Goal: Obtain resource: Obtain resource

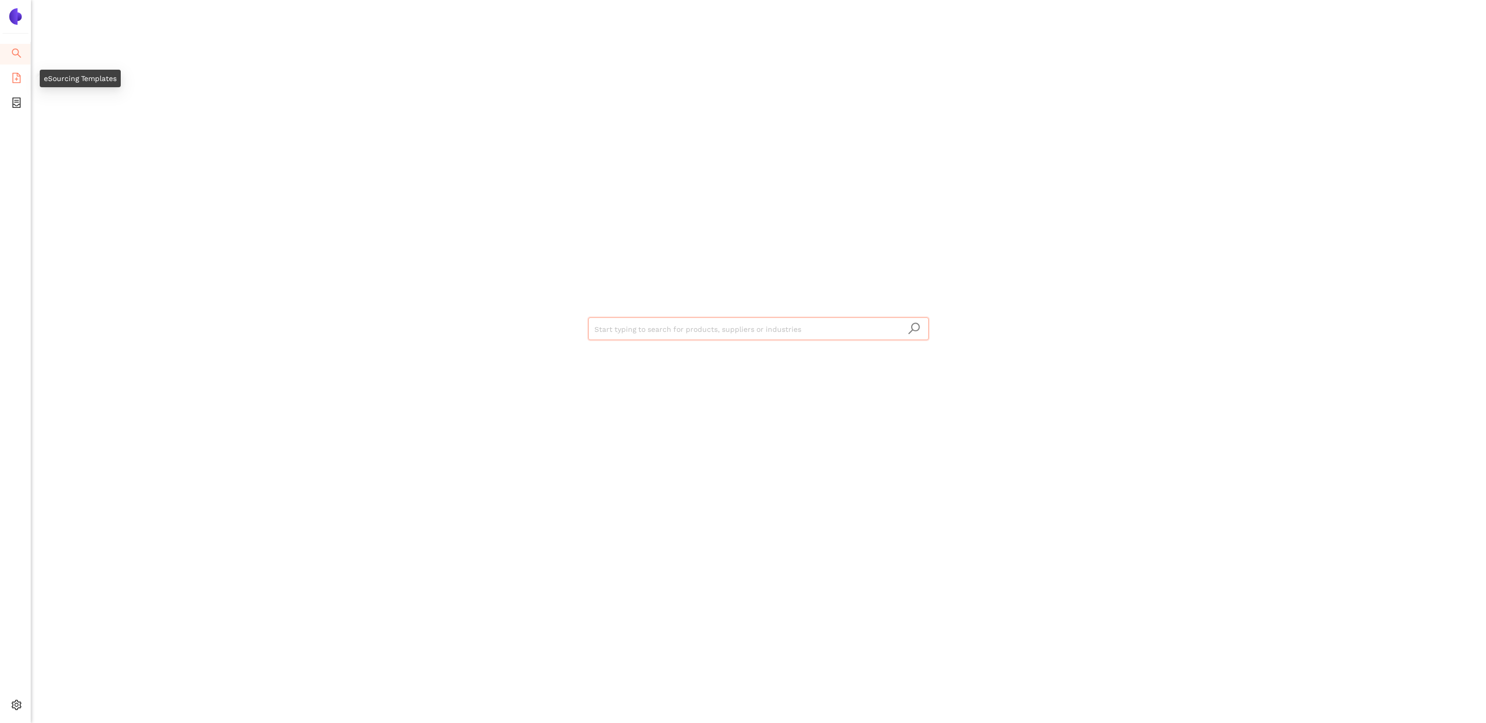
click at [18, 77] on icon "file-add" at bounding box center [16, 78] width 10 height 10
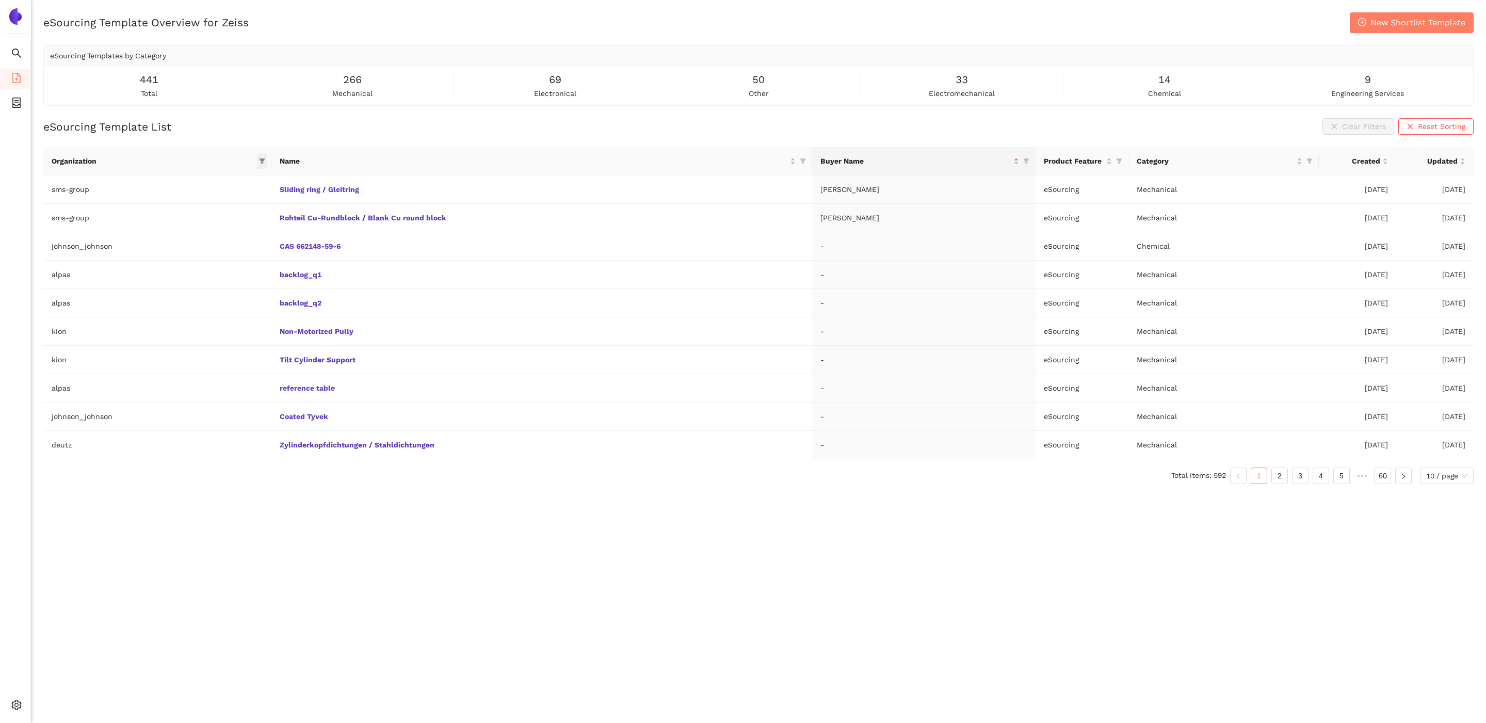
click at [262, 160] on icon "filter" at bounding box center [262, 161] width 6 height 6
click at [230, 185] on input "text" at bounding box center [210, 181] width 87 height 11
type input "rolls"
click at [218, 225] on span "rollsroyceus" at bounding box center [200, 222] width 46 height 8
checkbox input "true"
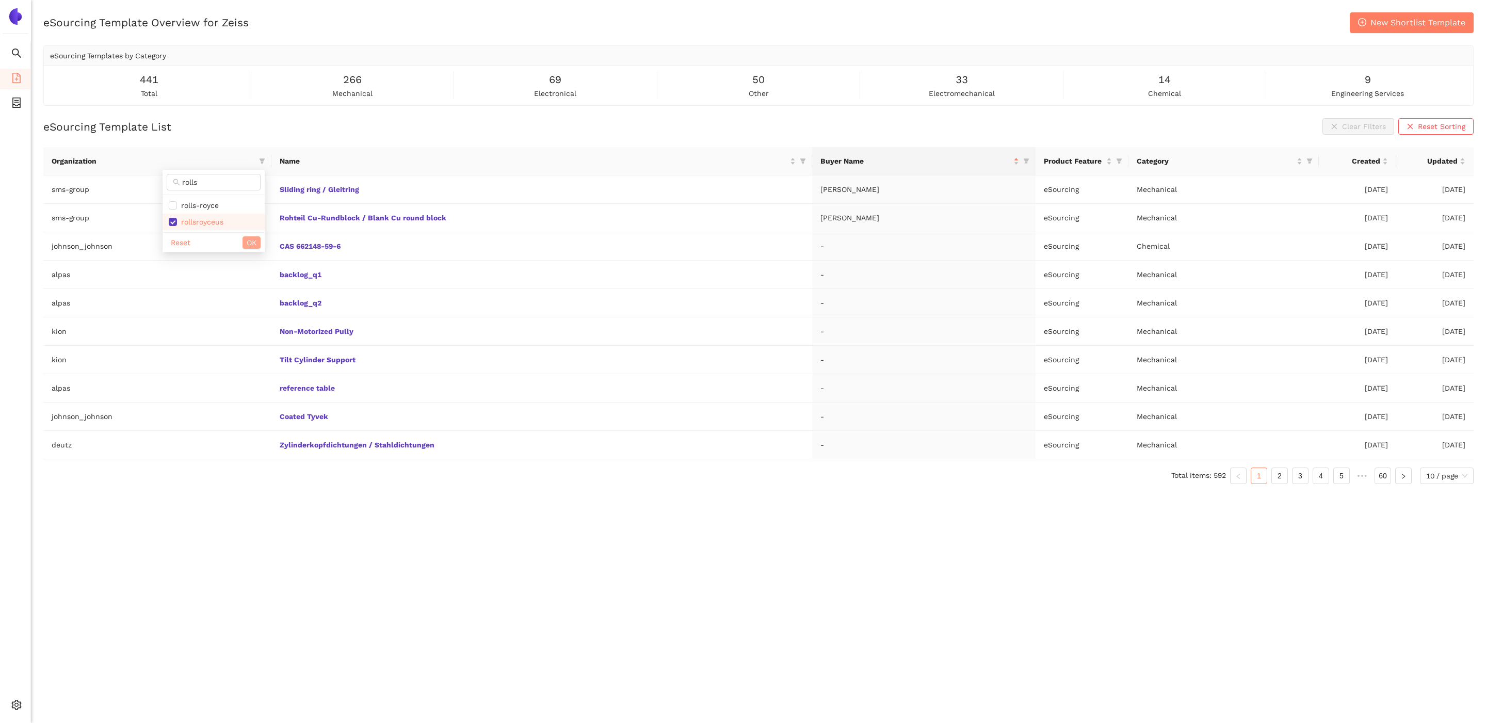
click at [254, 240] on span "OK" at bounding box center [252, 242] width 10 height 11
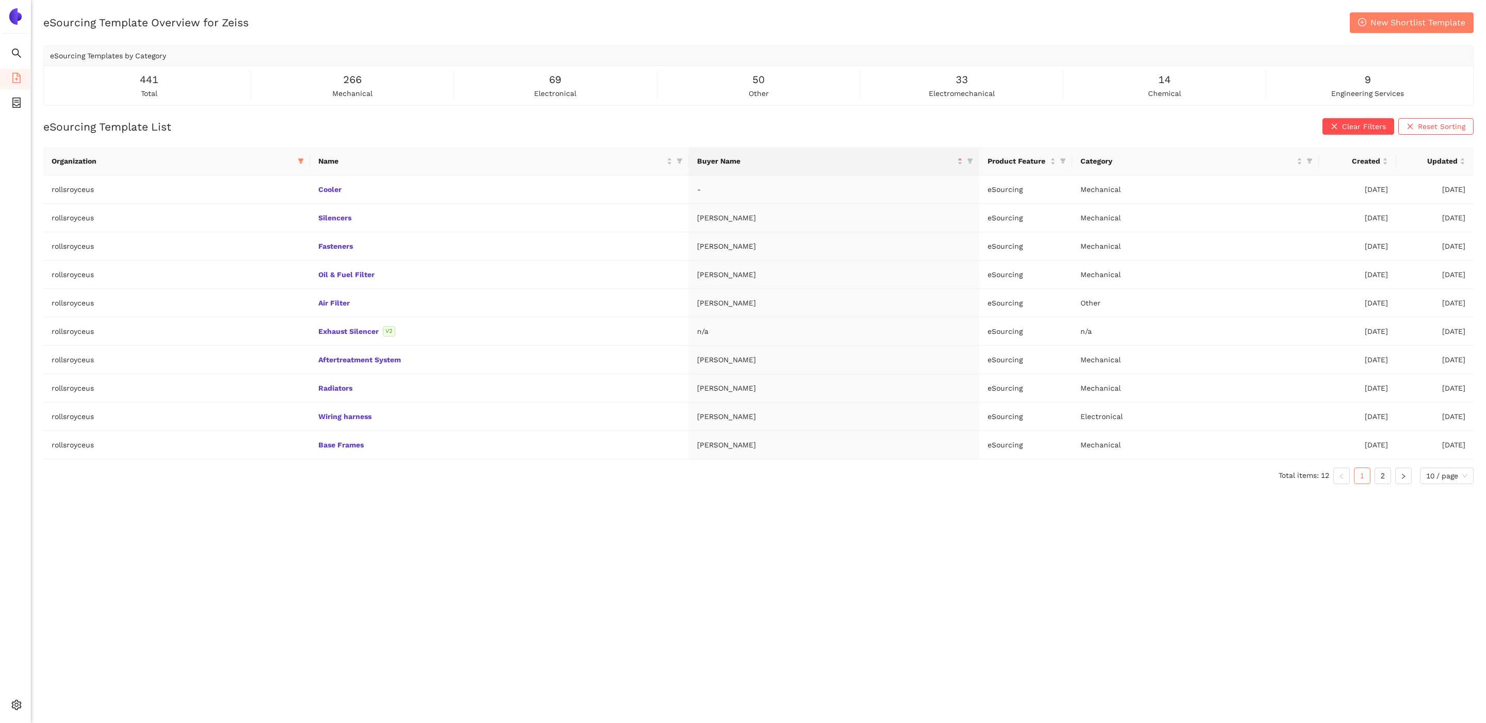
click at [301, 557] on div "eSourcing Template Overview for Zeiss New Shortlist Template eSourcing Template…" at bounding box center [758, 373] width 1455 height 723
click at [0, 0] on link "Fasteners" at bounding box center [0, 0] width 0 height 0
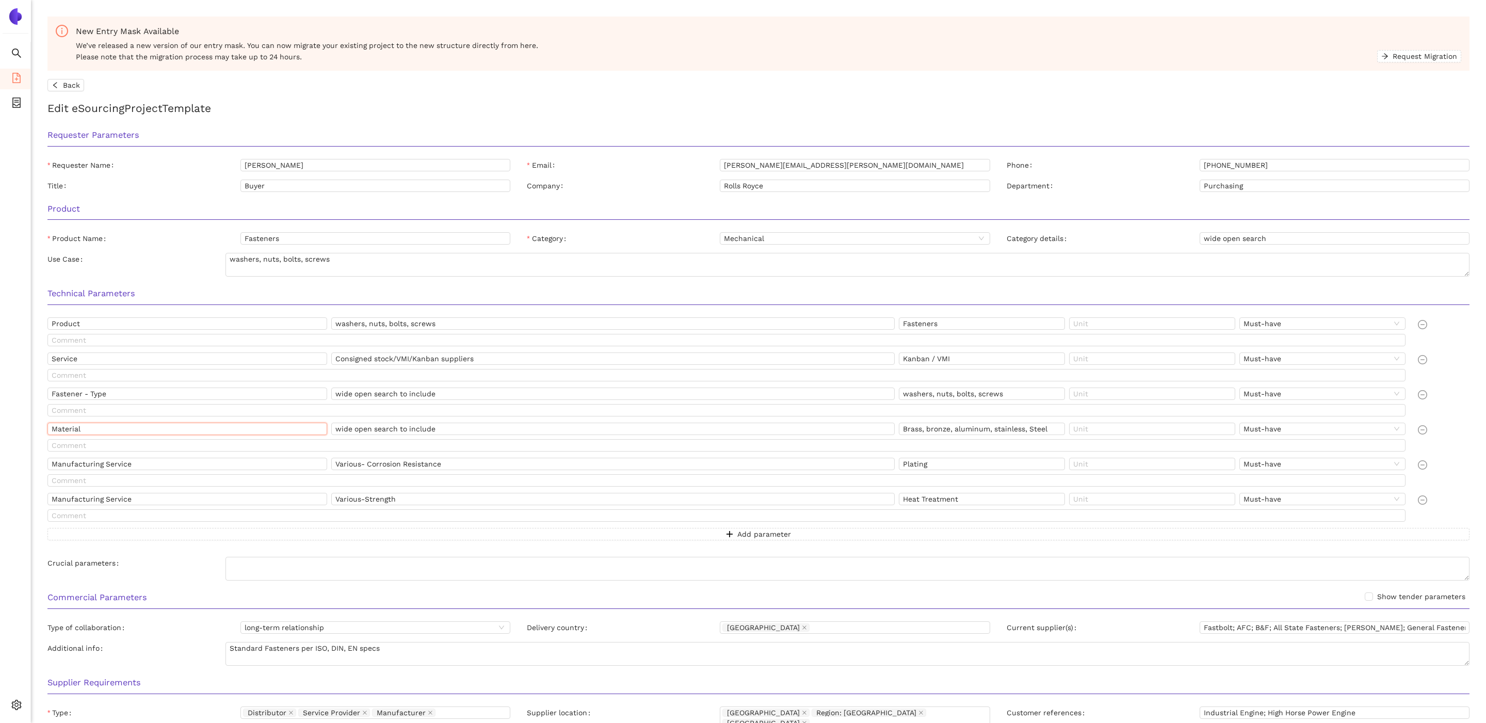
click at [243, 425] on input "Material" at bounding box center [187, 429] width 280 height 12
click at [39, 418] on div "Product washers, nuts, bolts, screws Fasteners Must-have Service Consigned stoc…" at bounding box center [758, 434] width 1438 height 235
click at [591, 298] on h3 "Technical Parameters" at bounding box center [758, 293] width 1422 height 13
